Goal: Task Accomplishment & Management: Use online tool/utility

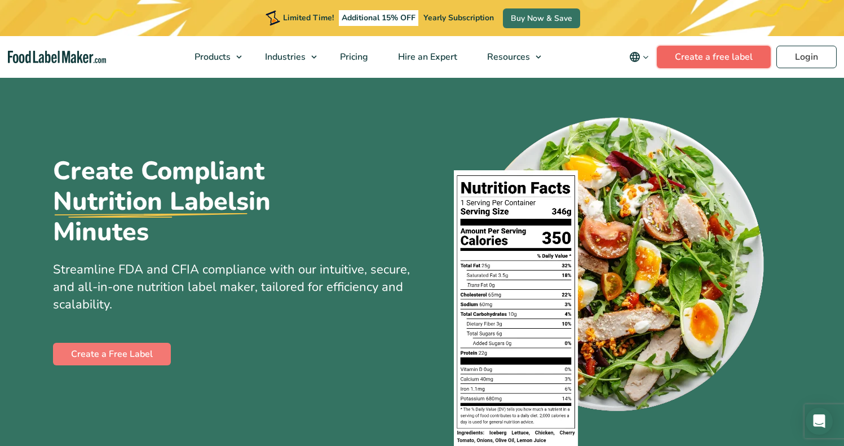
click at [711, 57] on link "Create a free label" at bounding box center [714, 57] width 114 height 23
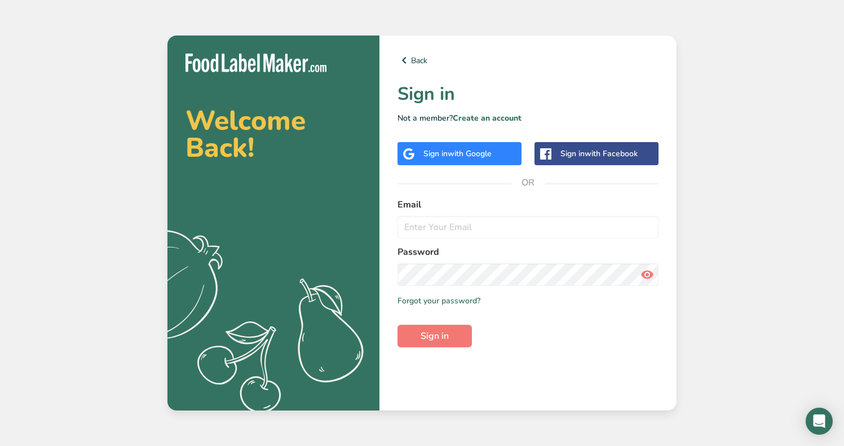
click at [471, 156] on span "with Google" at bounding box center [470, 153] width 44 height 11
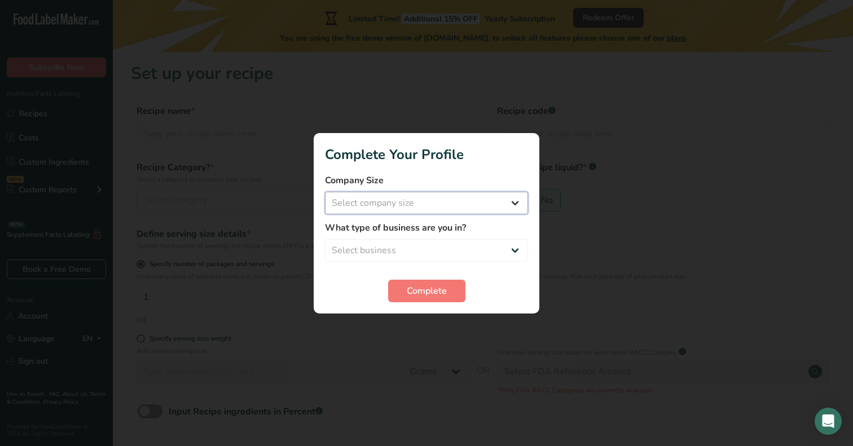
click at [514, 202] on select "Select company size Fewer than 10 Employees 10 to 50 Employees 51 to 500 Employ…" at bounding box center [426, 203] width 203 height 23
select select "1"
click at [325, 192] on select "Select company size Fewer than 10 Employees 10 to 50 Employees 51 to 500 Employ…" at bounding box center [426, 203] width 203 height 23
click at [450, 251] on select "Select business Packaged Food Manufacturer Restaurant & Cafe Bakery Meal Plans …" at bounding box center [426, 250] width 203 height 23
select select "3"
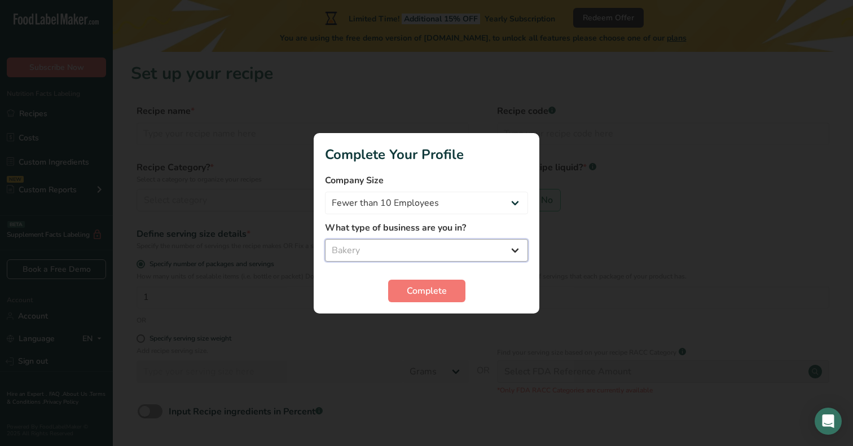
click at [325, 239] on select "Select business Packaged Food Manufacturer Restaurant & Cafe Bakery Meal Plans …" at bounding box center [426, 250] width 203 height 23
click at [444, 294] on span "Complete" at bounding box center [427, 291] width 40 height 14
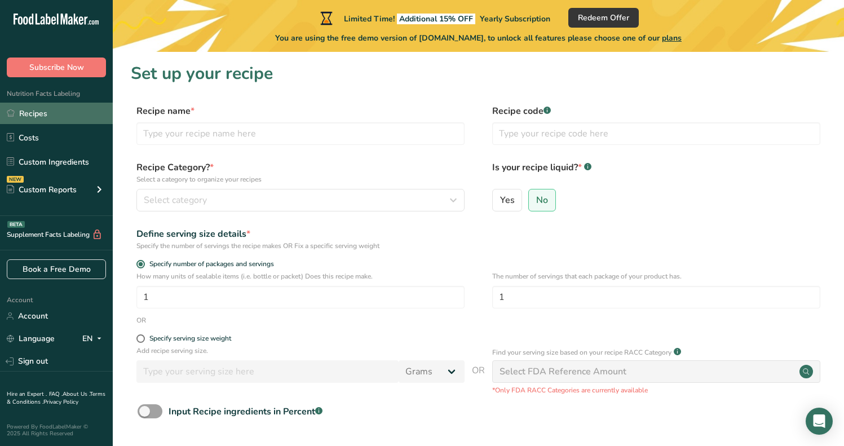
click at [39, 113] on link "Recipes" at bounding box center [56, 113] width 113 height 21
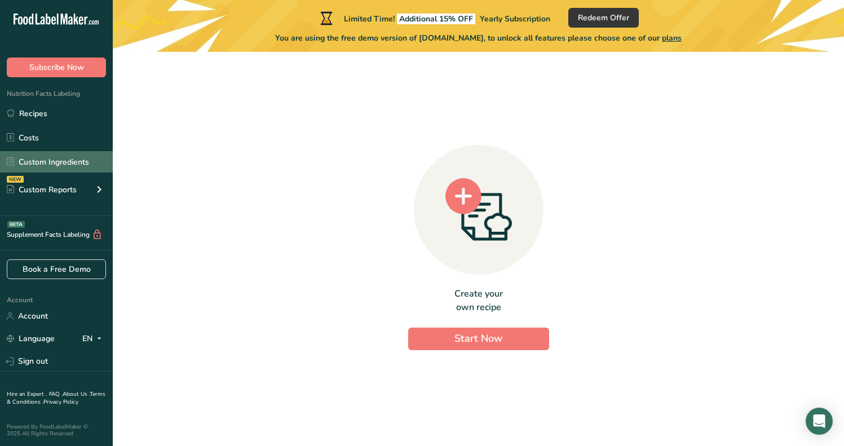
click at [45, 163] on link "Custom Ingredients" at bounding box center [56, 161] width 113 height 21
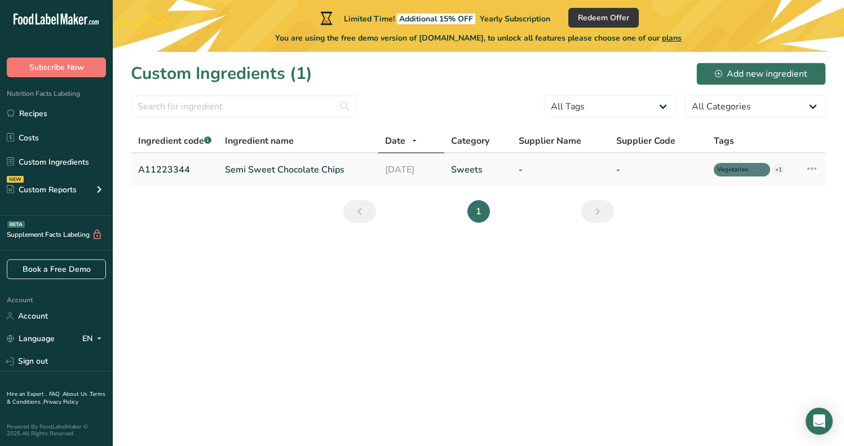
click at [296, 173] on link "Semi Sweet Chocolate Chips" at bounding box center [298, 170] width 147 height 14
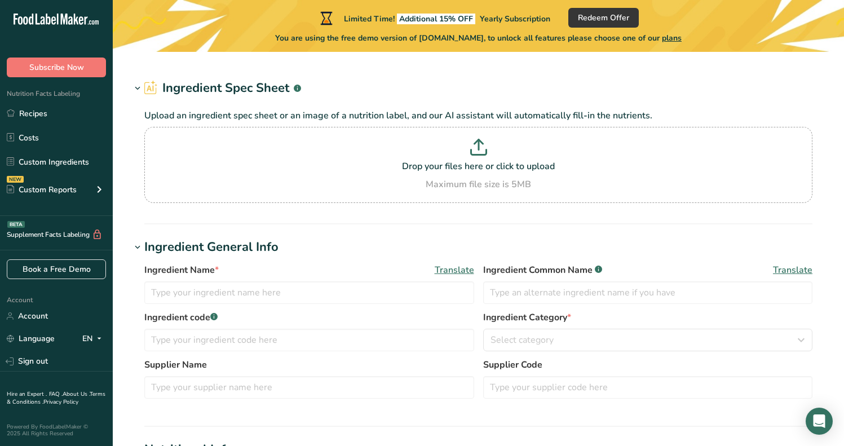
type input "Semi Sweet Chocolate Chips"
type input "Choco Chips"
type input "A11223344"
